Goal: Information Seeking & Learning: Find specific fact

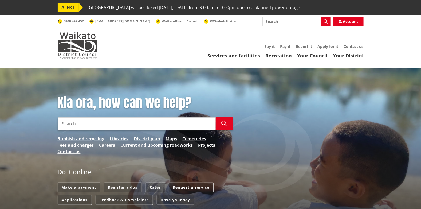
drag, startPoint x: 41, startPoint y: 0, endPoint x: 174, endPoint y: 41, distance: 139.2
click at [174, 41] on div "Toggle search Toggle navigation Services and facilities Recreation Your Council…" at bounding box center [211, 38] width 314 height 42
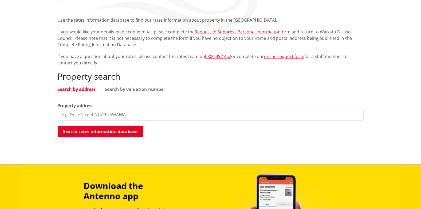
scroll to position [107, 0]
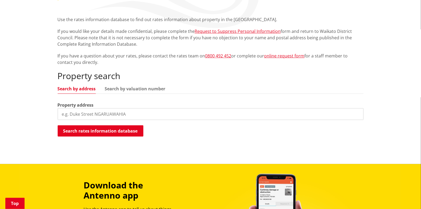
click at [75, 113] on input "search" at bounding box center [211, 114] width 306 height 12
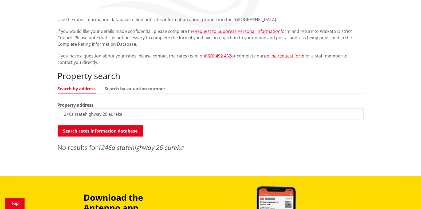
click at [73, 113] on input "1246a statehighway 26 eureka" at bounding box center [211, 114] width 306 height 12
click at [87, 131] on button "Search rates information database" at bounding box center [101, 130] width 86 height 11
click at [82, 113] on input "1246 statehighway 26 eureka" at bounding box center [211, 114] width 306 height 12
click at [132, 117] on input "1246 state highway 26 eureka" at bounding box center [211, 114] width 306 height 12
click at [161, 94] on div "Property search Search by address Search by valuation number Property address 1…" at bounding box center [211, 111] width 306 height 81
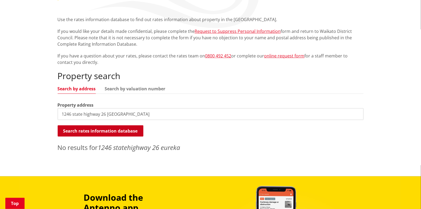
click at [120, 129] on button "Search rates information database" at bounding box center [101, 130] width 86 height 11
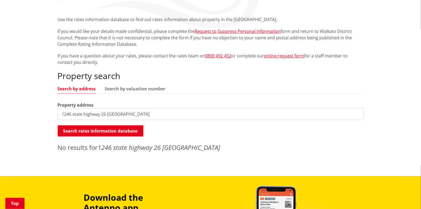
drag, startPoint x: 72, startPoint y: 114, endPoint x: 48, endPoint y: 108, distance: 24.8
click at [48, 108] on div "Home Services and facilities Rates Rates Information Database Rates Information…" at bounding box center [210, 69] width 421 height 214
type input "state highway 26 eureka"
click at [99, 131] on button "Search rates information database" at bounding box center [101, 130] width 86 height 11
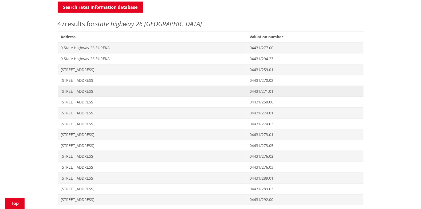
scroll to position [240, 0]
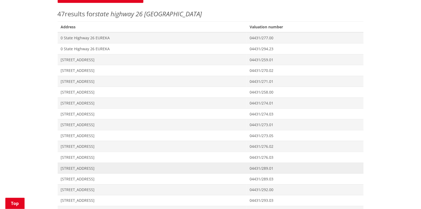
click at [76, 168] on span "[STREET_ADDRESS]" at bounding box center [152, 168] width 183 height 5
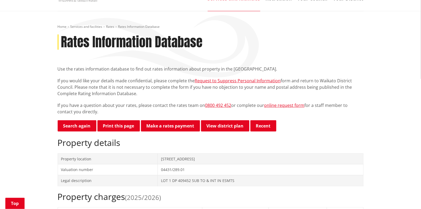
scroll to position [80, 0]
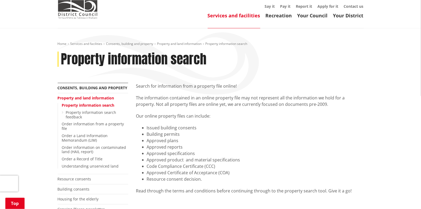
scroll to position [26, 0]
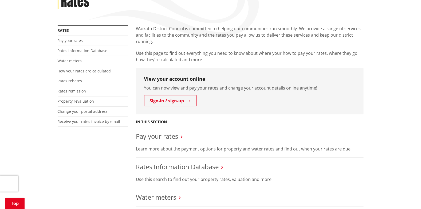
scroll to position [80, 0]
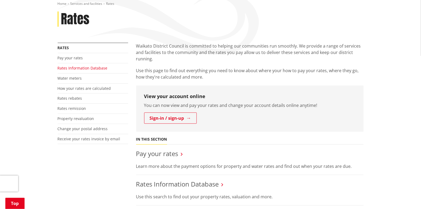
click at [82, 69] on link "Rates Information Database" at bounding box center [83, 67] width 50 height 5
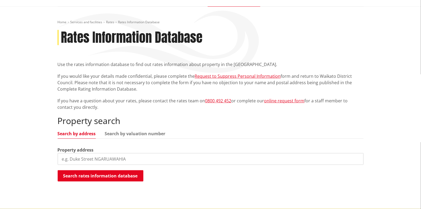
scroll to position [80, 0]
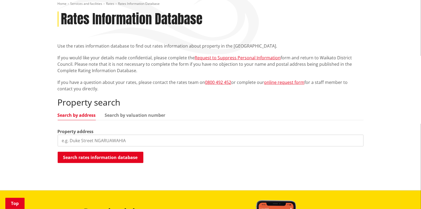
click at [81, 140] on input "search" at bounding box center [211, 141] width 306 height 12
type input "state highway 26"
click at [118, 158] on button "Search rates information database" at bounding box center [101, 157] width 86 height 11
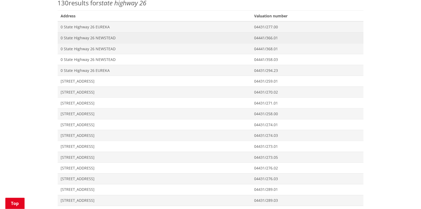
scroll to position [294, 0]
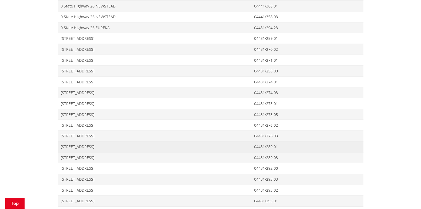
click at [89, 145] on span "[STREET_ADDRESS]" at bounding box center [154, 146] width 187 height 5
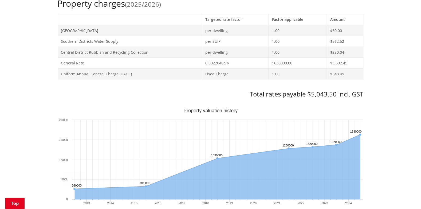
scroll to position [249, 0]
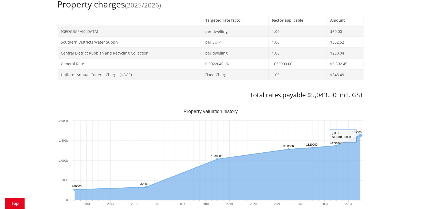
click at [360, 135] on icon "Sunday, Jun 30, 12:00, 1,630,000. Capital Value." at bounding box center [360, 135] width 3 height 3
click at [338, 137] on rect "Interactive chart" at bounding box center [211, 162] width 306 height 107
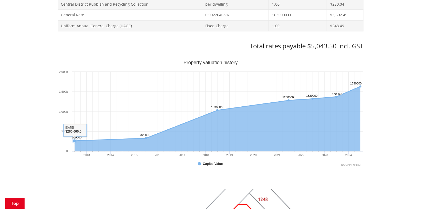
scroll to position [303, 0]
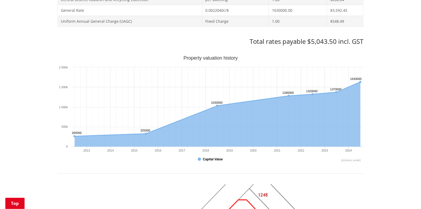
click at [198, 158] on button "Show Capital Value" at bounding box center [211, 159] width 26 height 5
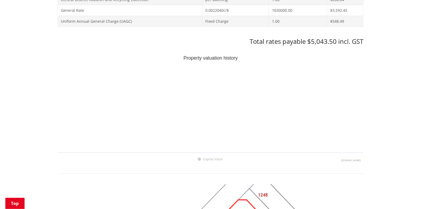
click at [229, 114] on rect "Interactive chart" at bounding box center [211, 109] width 306 height 107
click at [201, 159] on rect "Interactive chart" at bounding box center [199, 159] width 3 height 3
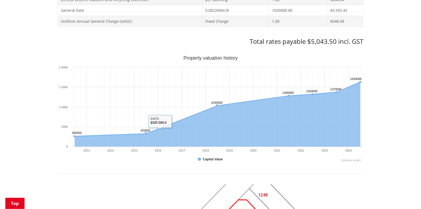
drag, startPoint x: 207, startPoint y: 131, endPoint x: 174, endPoint y: 132, distance: 32.9
click at [174, 132] on icon "Interactive chart" at bounding box center [217, 114] width 286 height 65
click at [108, 127] on icon "Interactive chart" at bounding box center [218, 127] width 292 height 0
click at [74, 136] on icon "Saturday, Jun 30, 12:00, 260,000. Capital Value." at bounding box center [74, 136] width 3 height 3
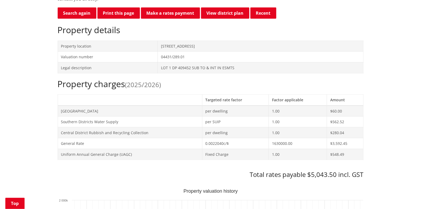
scroll to position [169, 0]
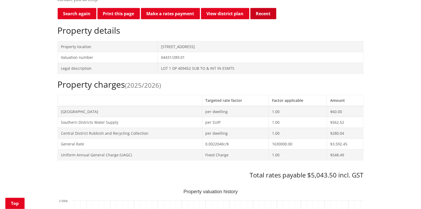
click at [260, 11] on button "Recent" at bounding box center [263, 13] width 26 height 11
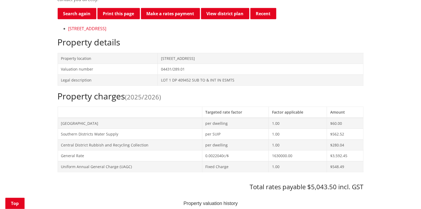
click at [107, 28] on link "[STREET_ADDRESS]" at bounding box center [87, 29] width 38 height 6
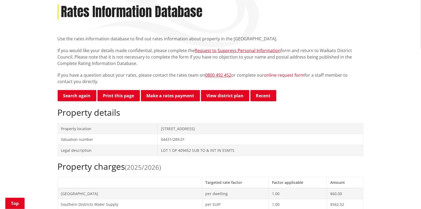
scroll to position [53, 0]
